Goal: Transaction & Acquisition: Purchase product/service

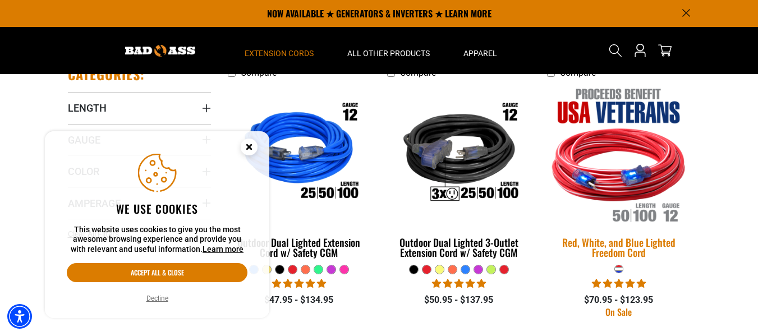
scroll to position [257, 0]
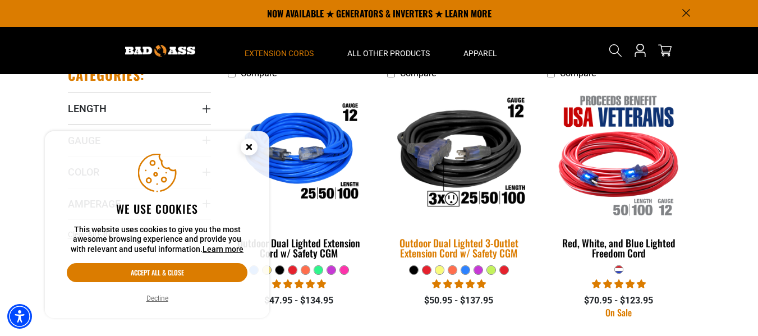
click at [475, 149] on img at bounding box center [459, 155] width 157 height 144
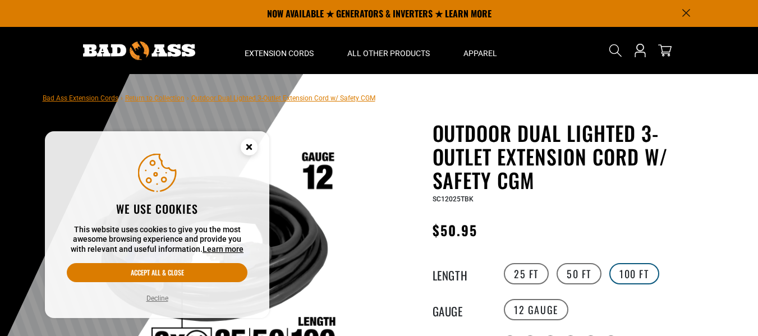
click at [645, 275] on label "100 FT" at bounding box center [635, 273] width 50 height 21
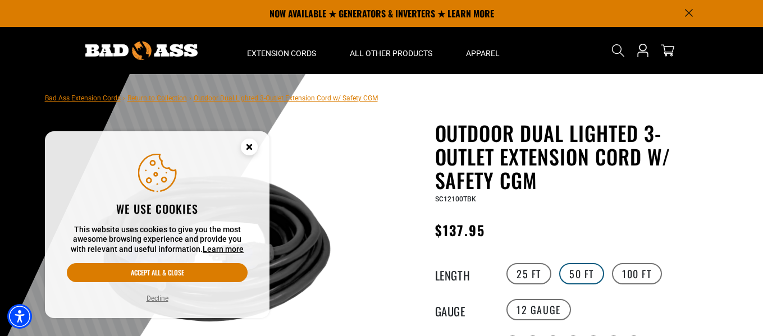
click at [584, 273] on label "50 FT" at bounding box center [581, 273] width 45 height 21
click at [248, 151] on circle "Close this option" at bounding box center [249, 147] width 17 height 17
